Goal: Check status: Check status

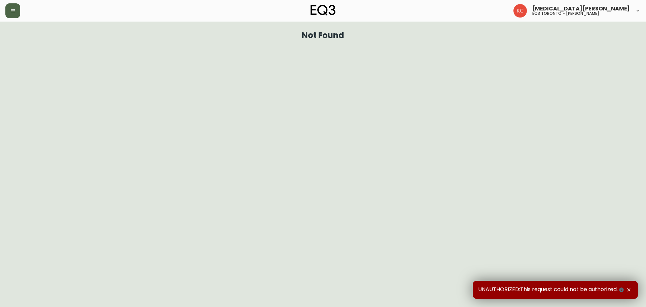
click at [13, 9] on icon "button" at bounding box center [12, 10] width 5 height 5
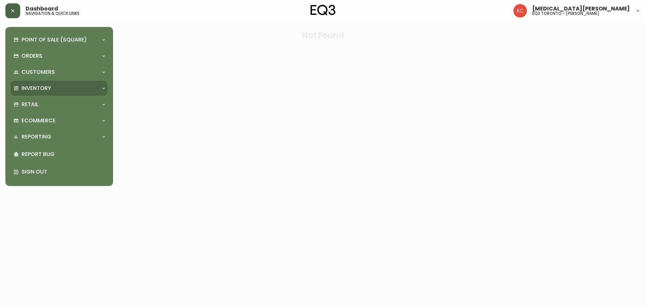
click at [39, 89] on p "Inventory" at bounding box center [37, 87] width 30 height 7
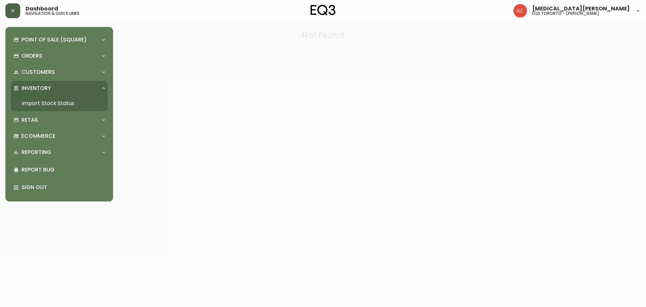
click at [61, 104] on link "Import Stock Status" at bounding box center [59, 103] width 97 height 15
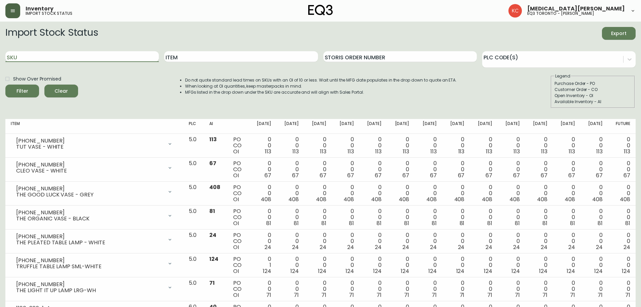
click at [96, 58] on input "SKU" at bounding box center [81, 56] width 153 height 11
paste input "7130-629-13-A"
type input "7130-629-13-A"
click at [5, 84] on button "Filter" at bounding box center [22, 90] width 34 height 13
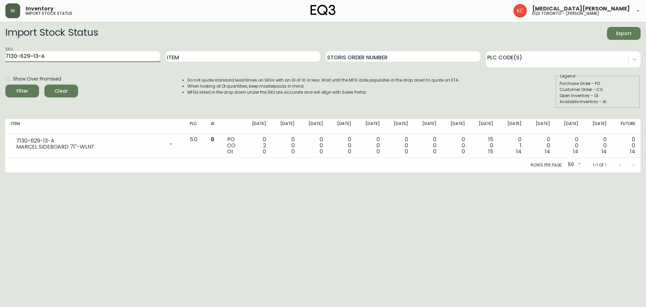
click at [328, 172] on html "Inventory import stock status [MEDICAL_DATA][PERSON_NAME] eq3 toronto - [PERSON…" at bounding box center [323, 86] width 646 height 172
